Goal: Information Seeking & Learning: Learn about a topic

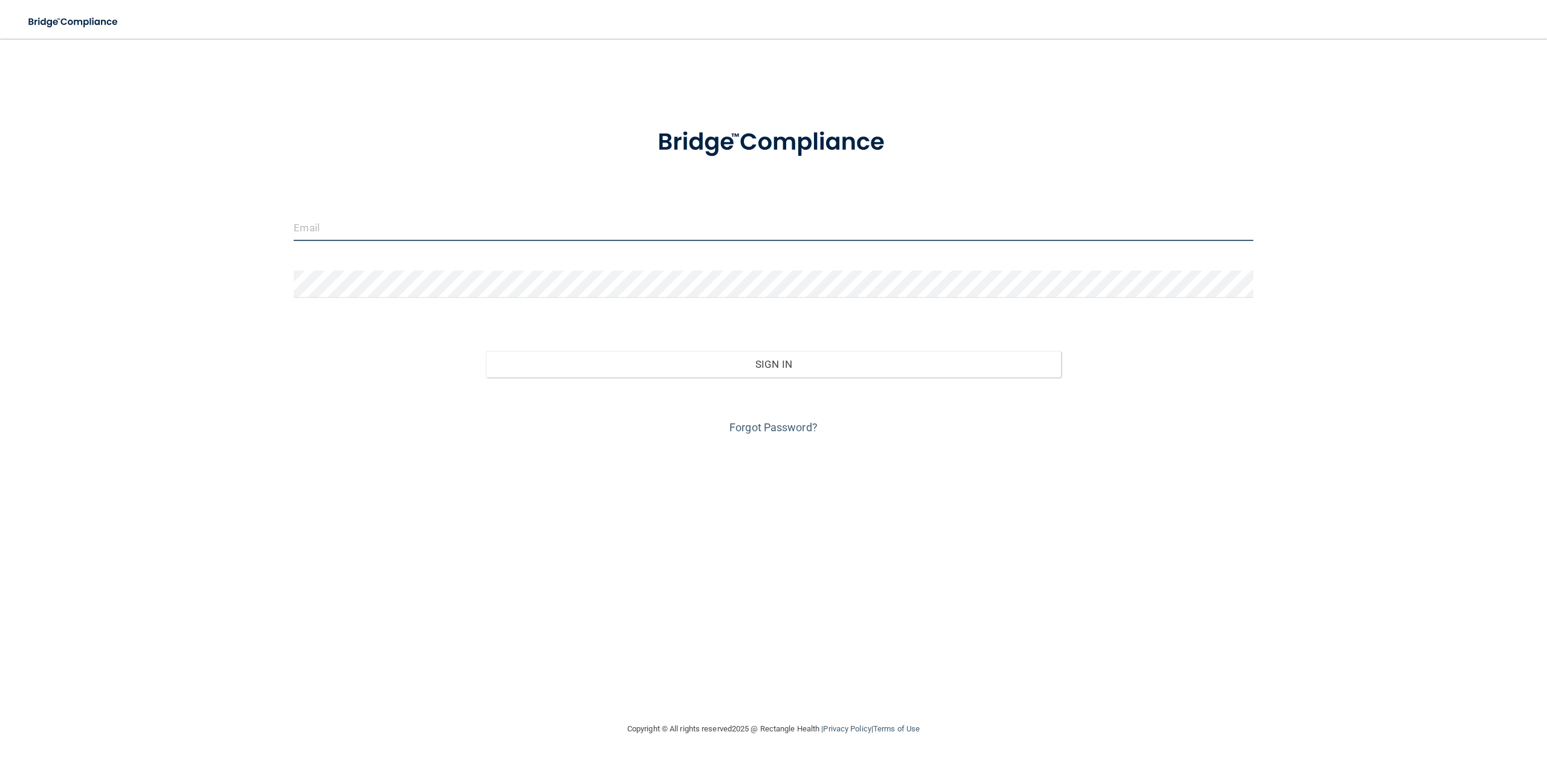
click at [312, 234] on input "email" at bounding box center [773, 227] width 959 height 27
type input "[EMAIL_ADDRESS][DOMAIN_NAME]"
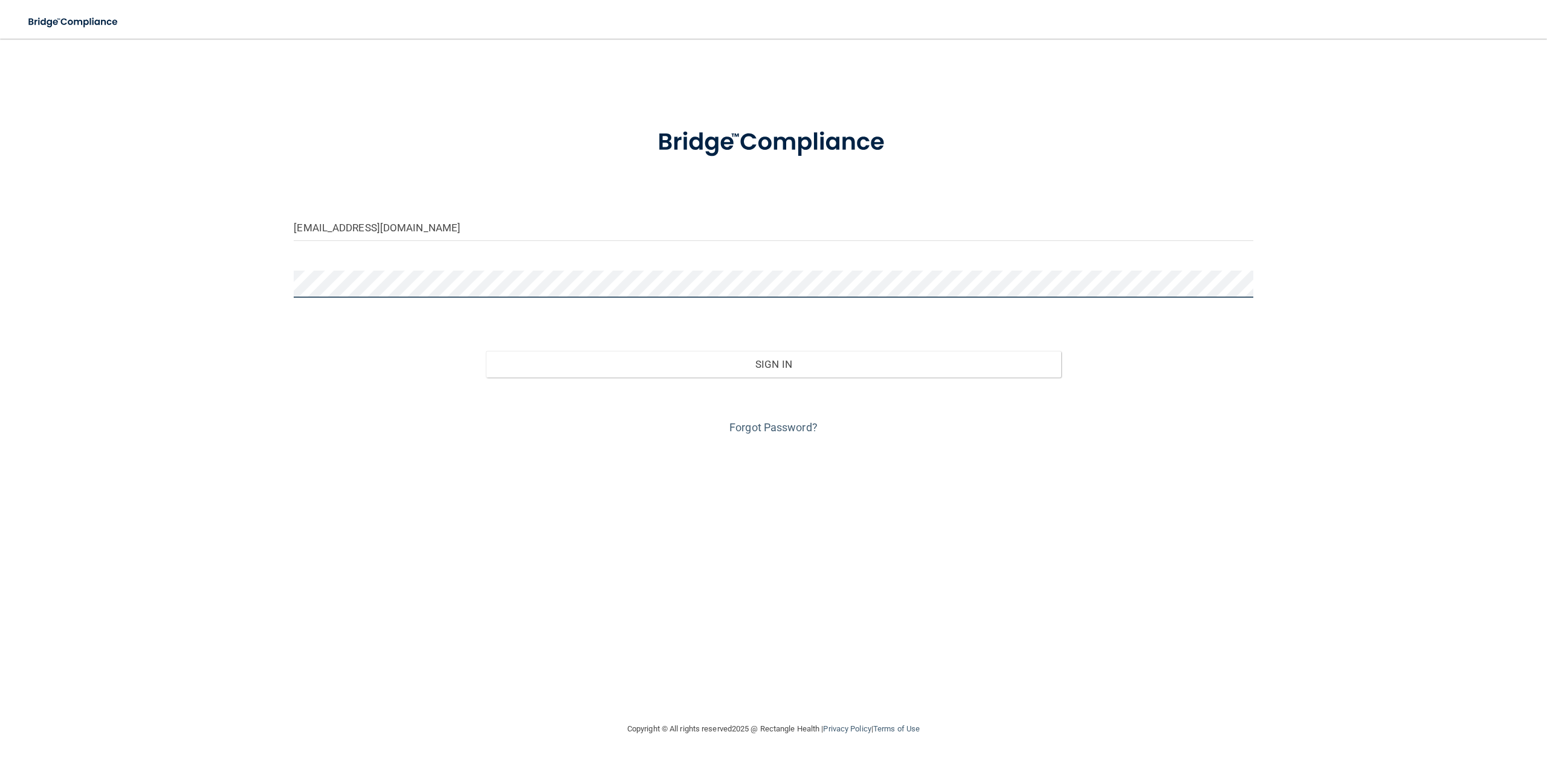
click at [486, 351] on button "Sign In" at bounding box center [773, 364] width 575 height 27
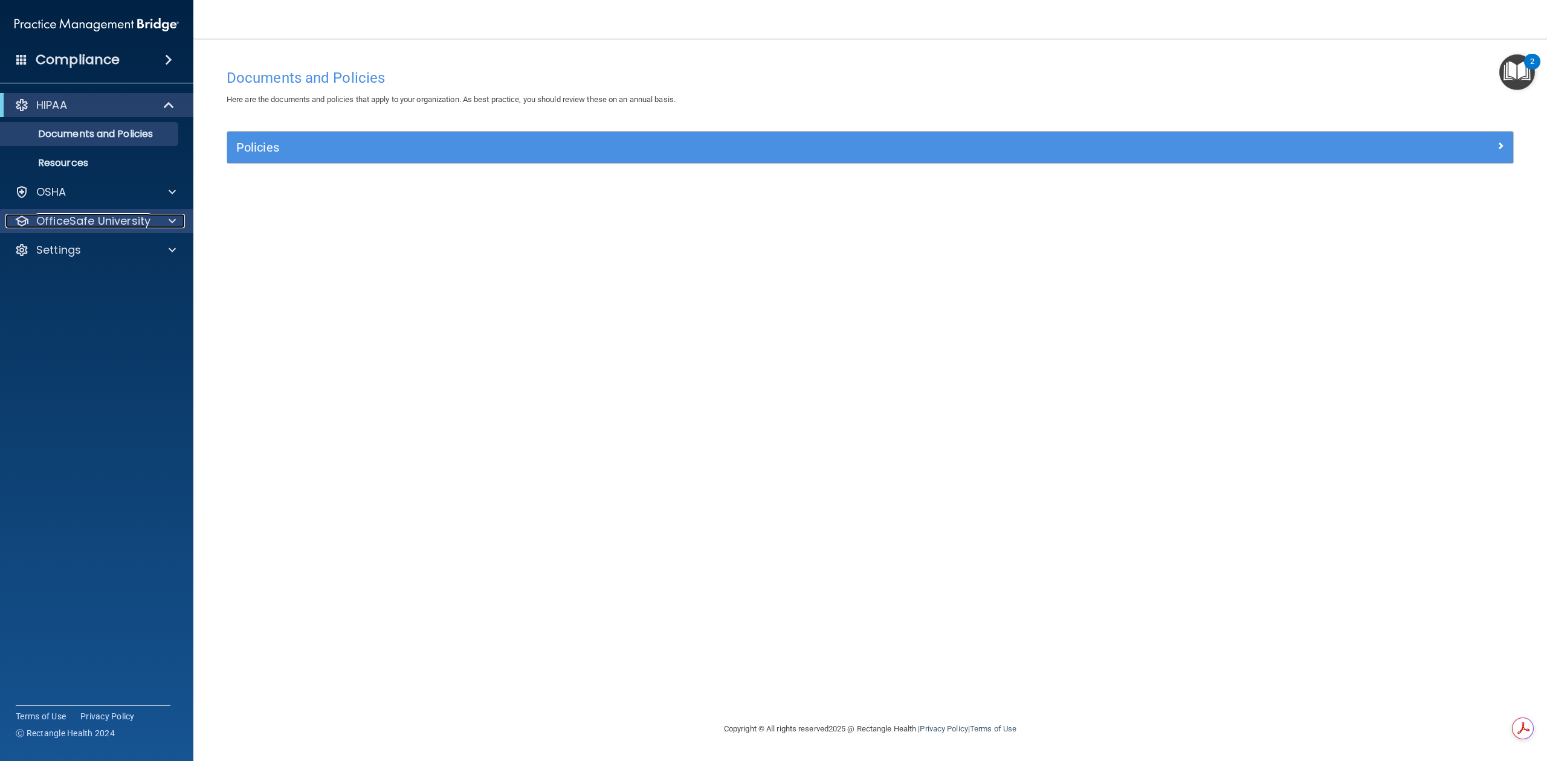
click at [172, 225] on span at bounding box center [172, 221] width 7 height 15
click at [97, 278] on p "OSHA Training" at bounding box center [57, 279] width 98 height 12
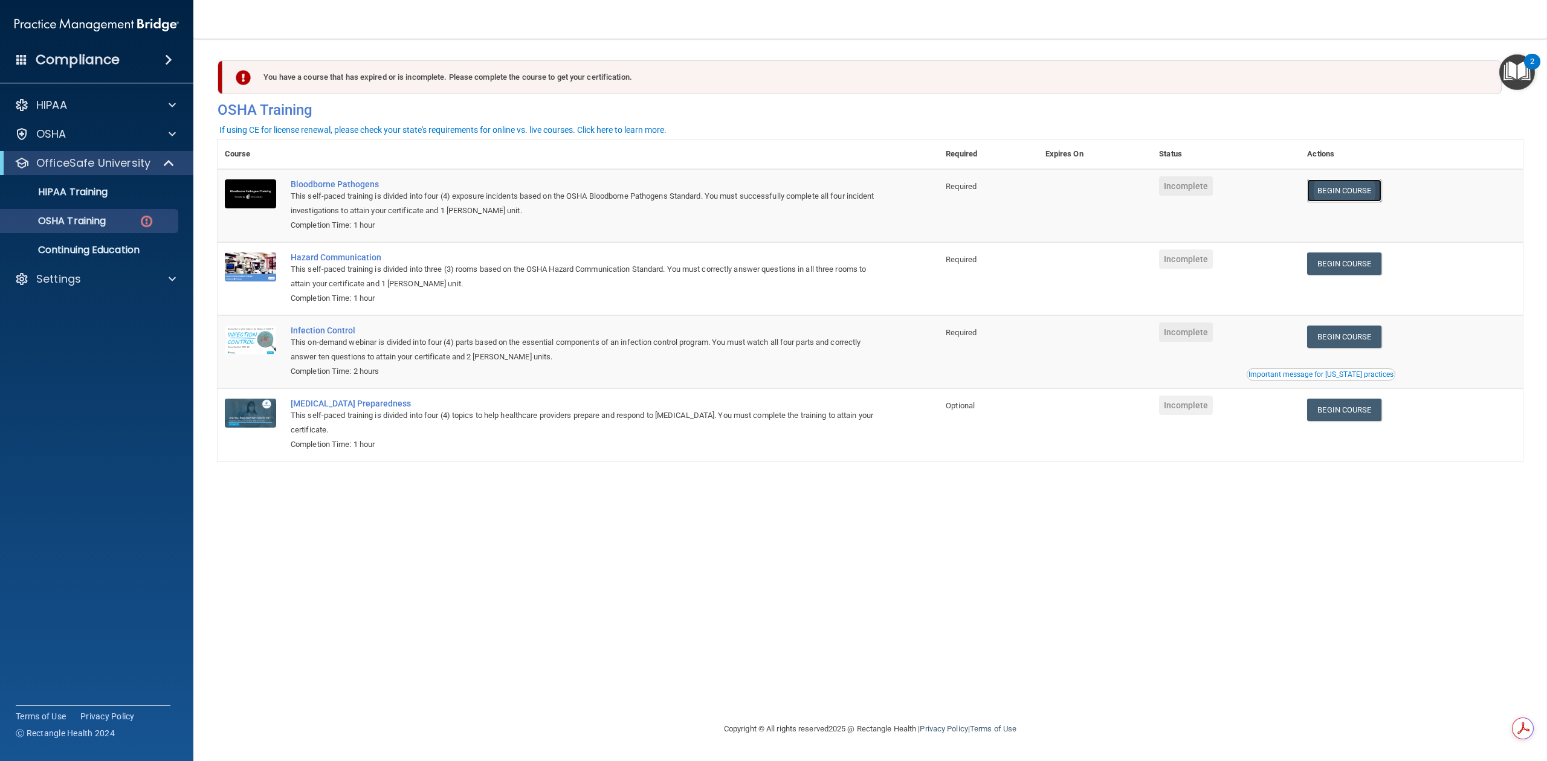
click at [1344, 190] on link "Begin Course" at bounding box center [1344, 190] width 74 height 22
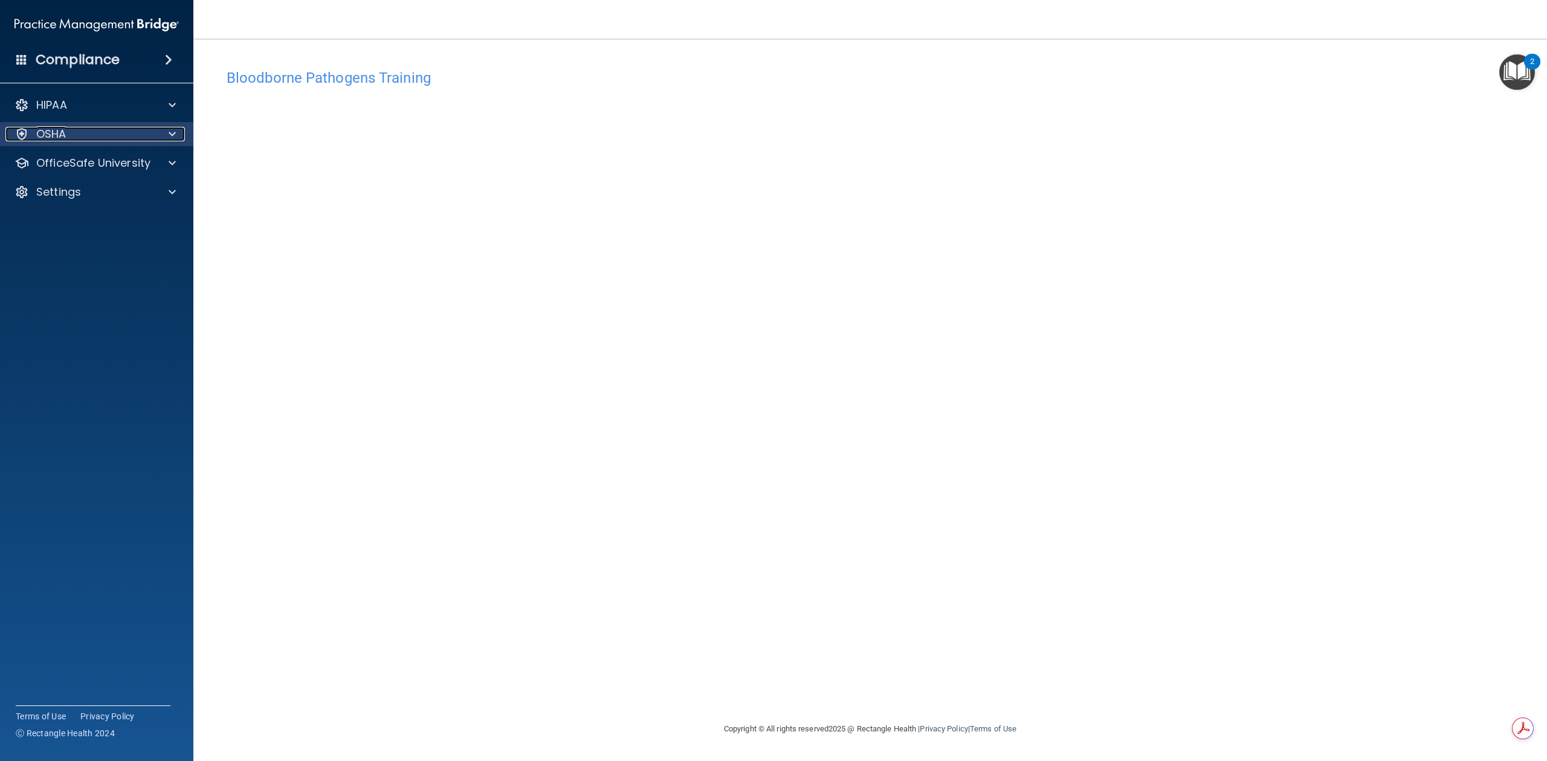
click at [170, 131] on span at bounding box center [172, 134] width 7 height 15
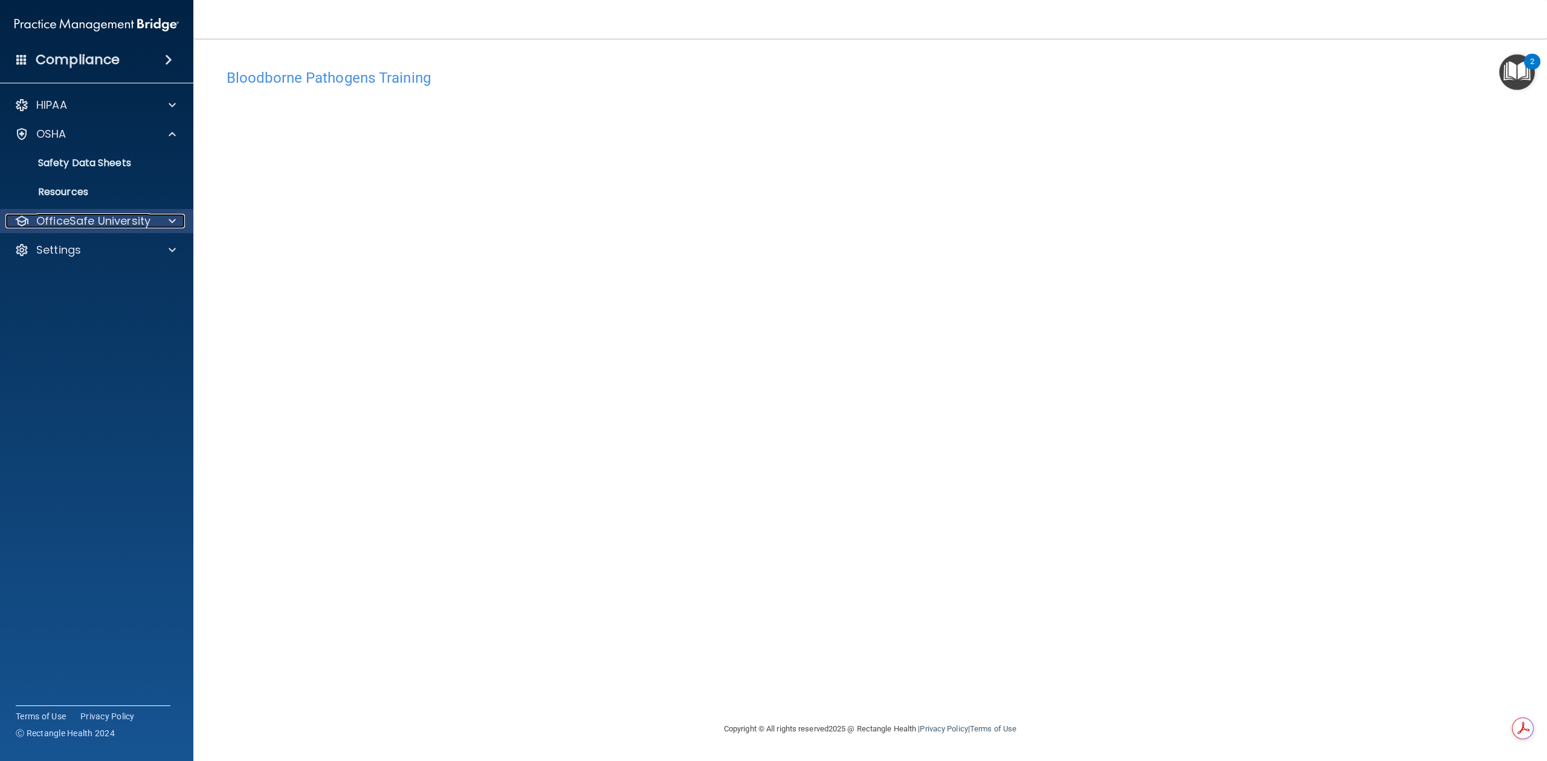
click at [178, 218] on div at bounding box center [170, 221] width 30 height 15
click at [137, 276] on div "OSHA Training" at bounding box center [90, 279] width 165 height 12
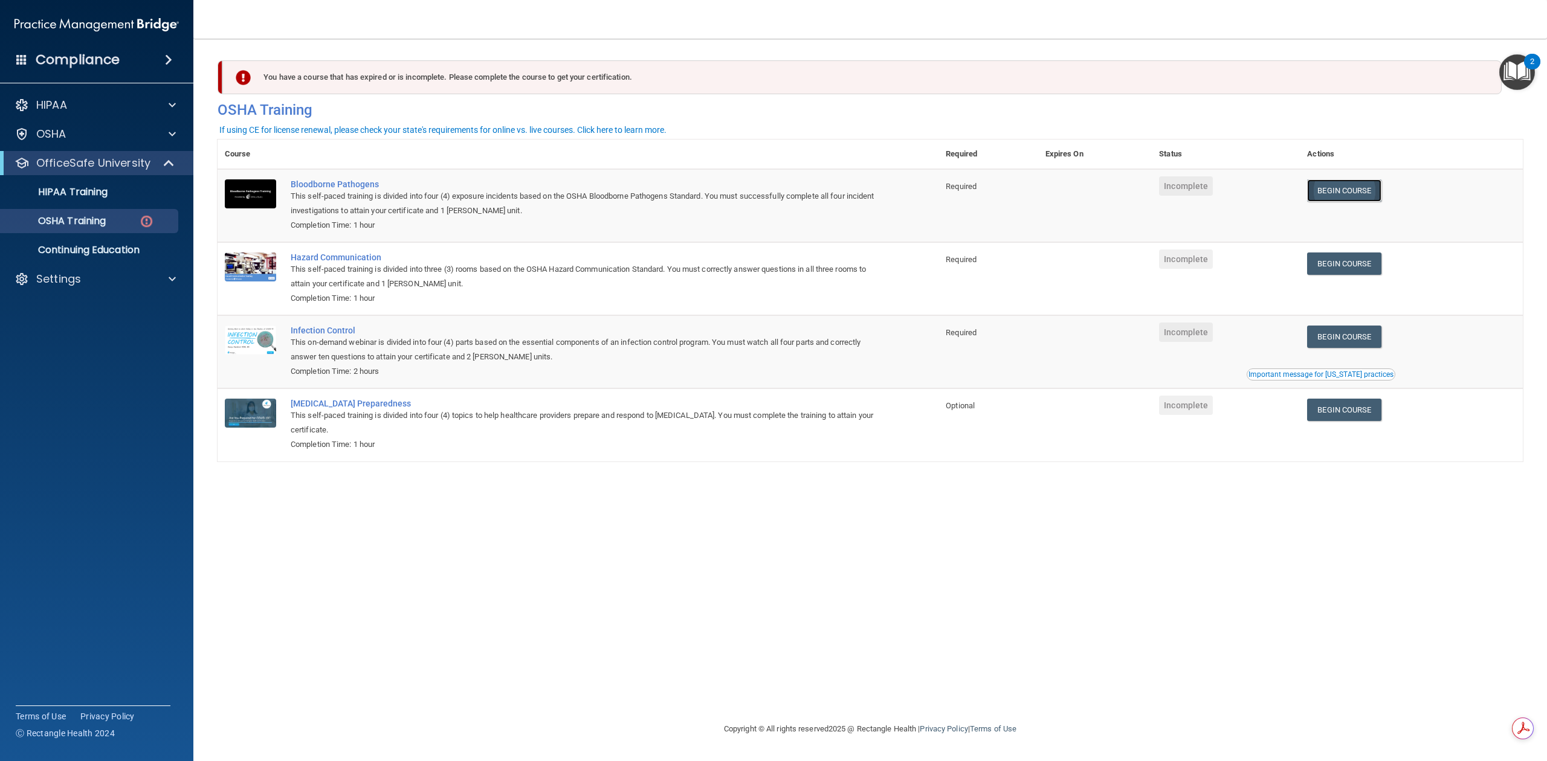
click at [1346, 190] on link "Begin Course" at bounding box center [1344, 190] width 74 height 22
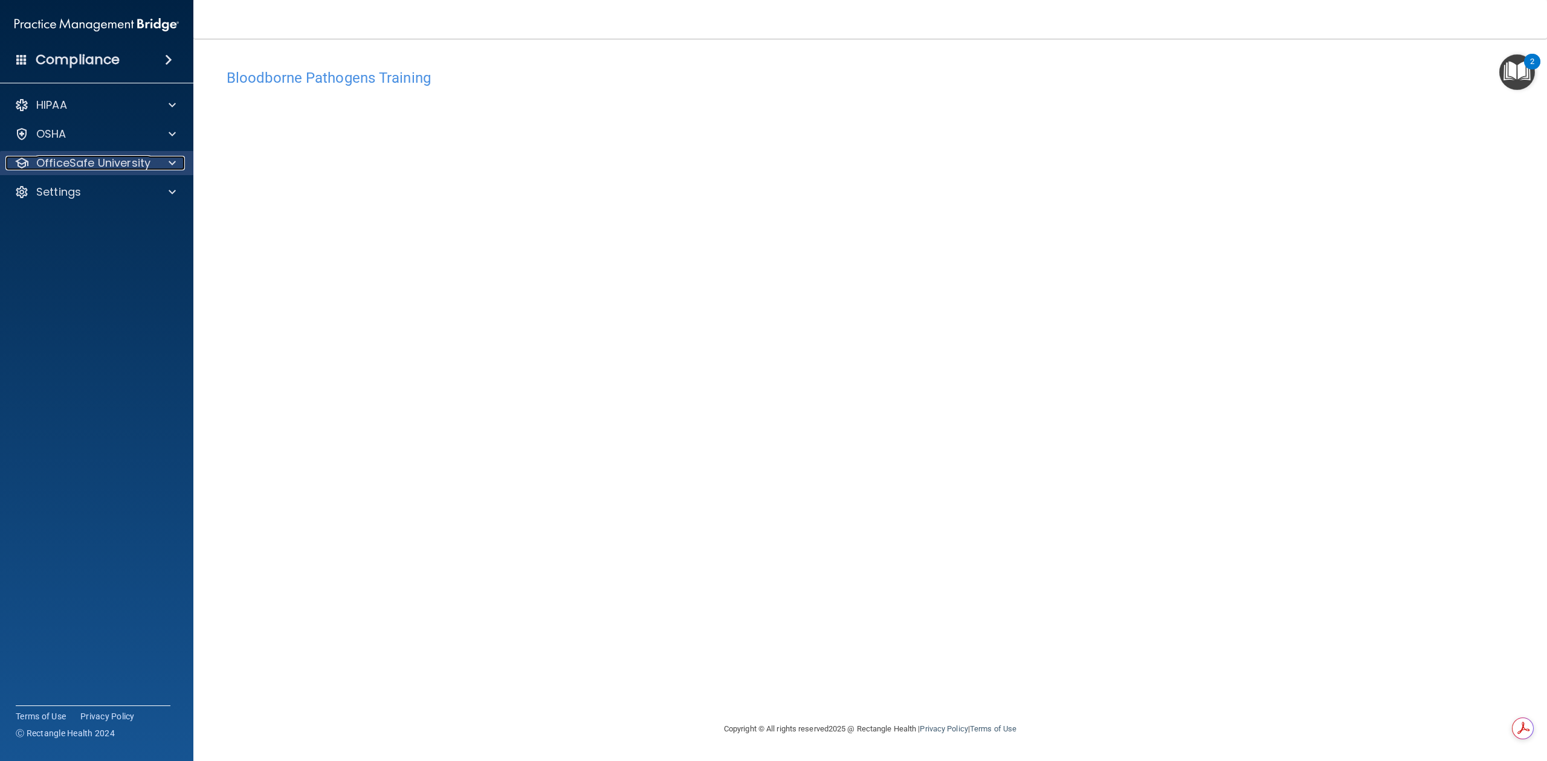
click at [170, 162] on span at bounding box center [172, 163] width 7 height 15
click at [145, 226] on img at bounding box center [146, 221] width 15 height 15
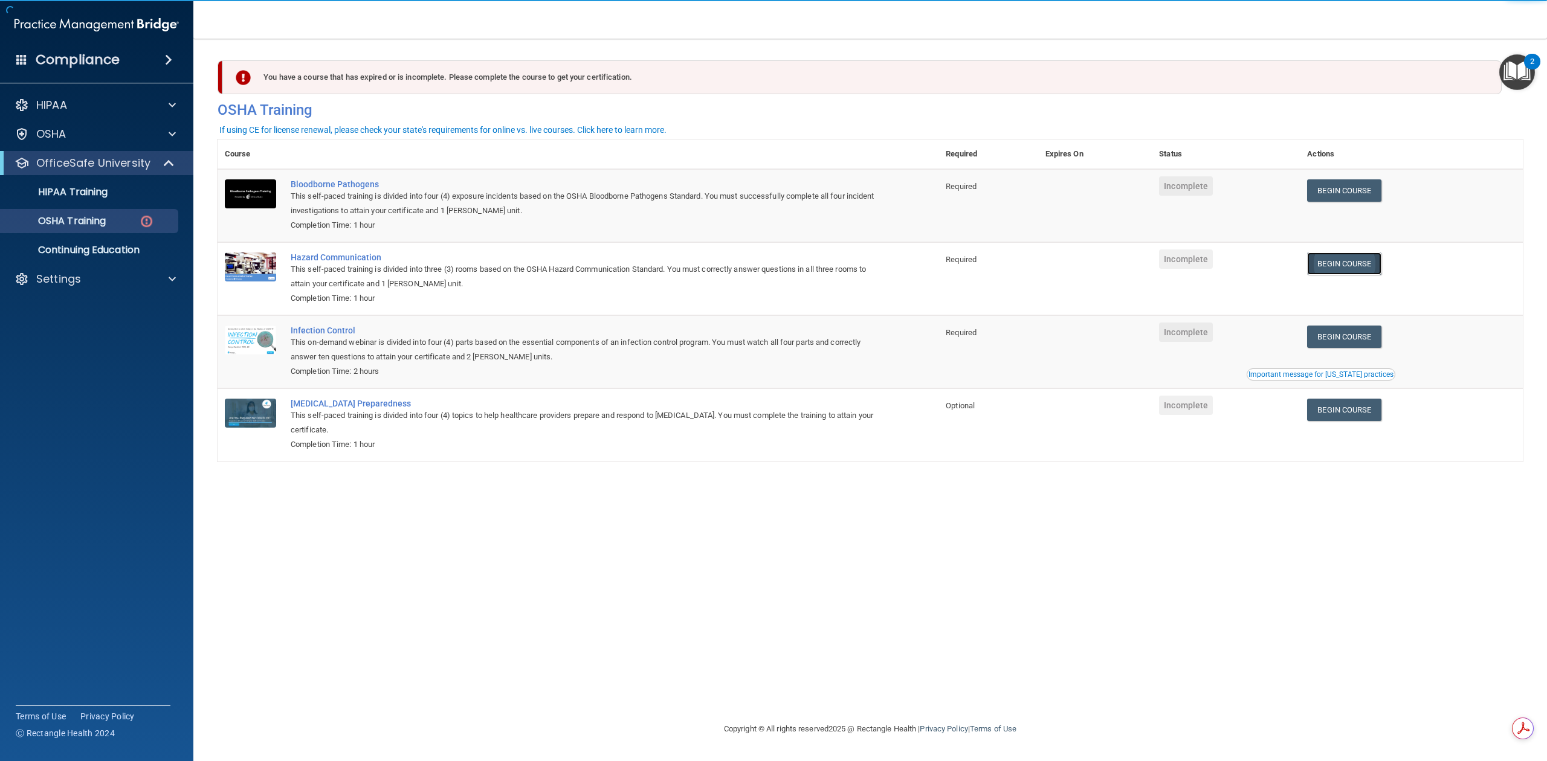
click at [1350, 262] on link "Begin Course" at bounding box center [1344, 264] width 74 height 22
